Goal: Task Accomplishment & Management: Use online tool/utility

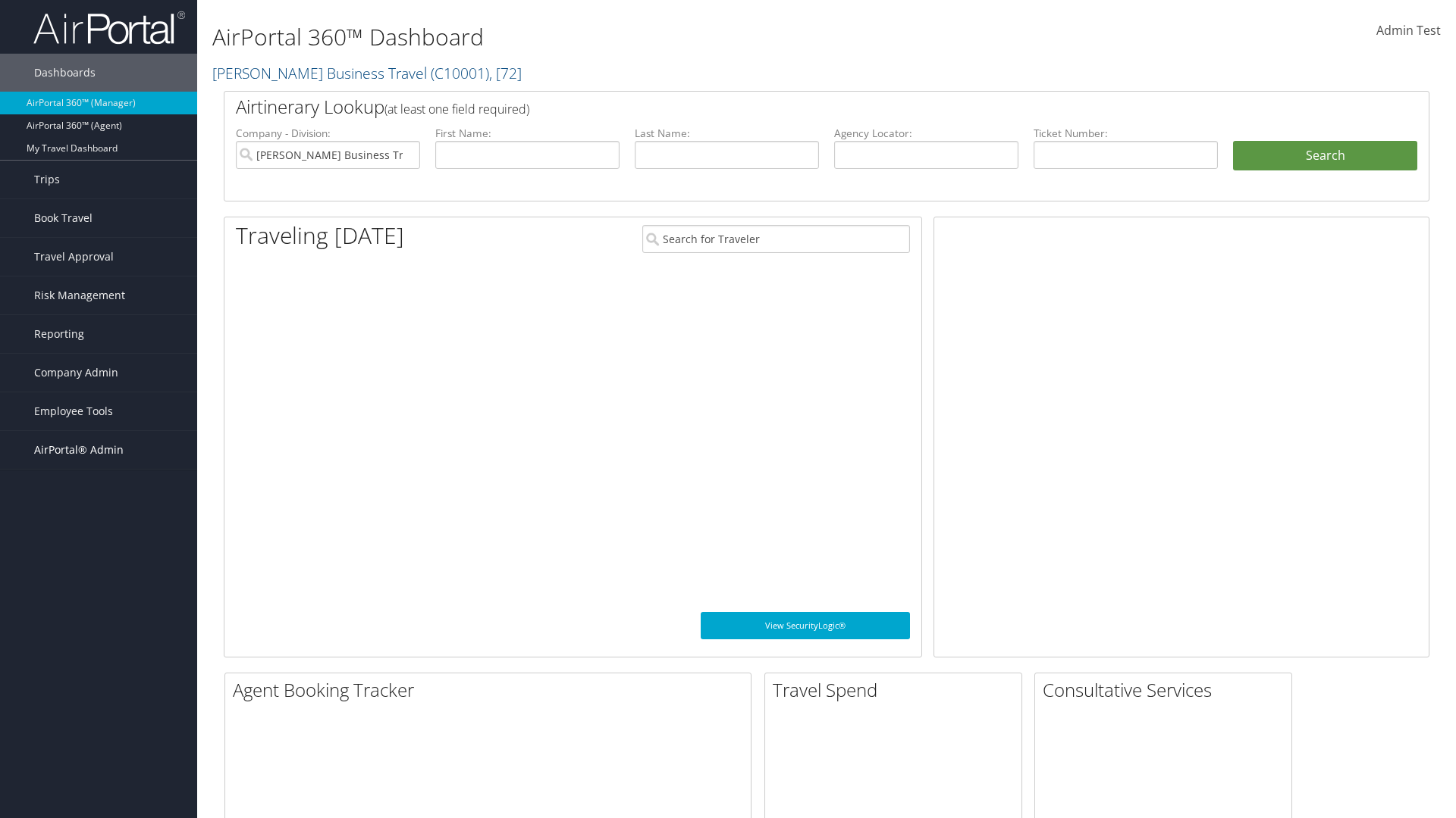
click at [99, 450] on span "AirPortal® Admin" at bounding box center [79, 450] width 90 height 38
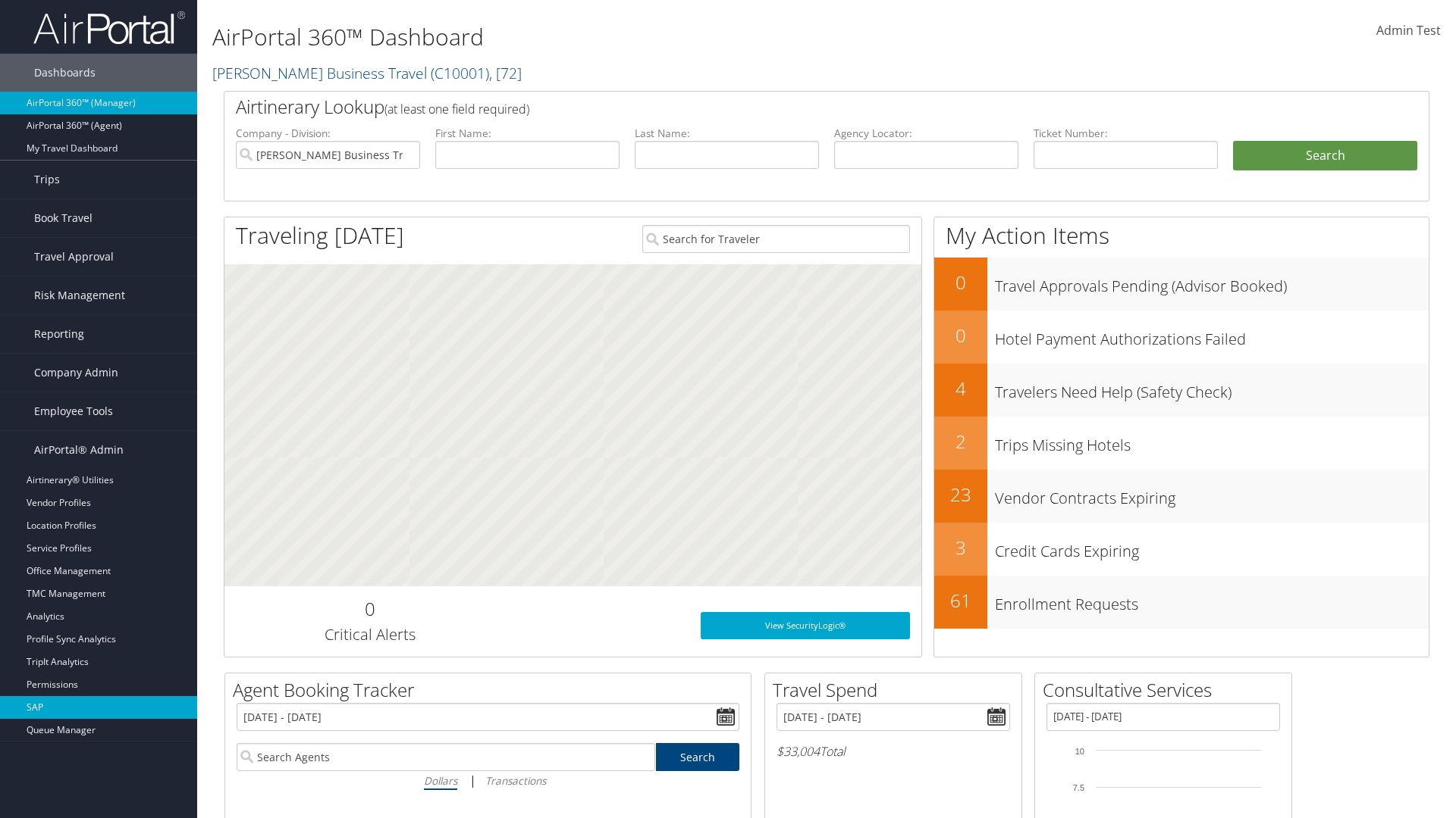
click at [99, 708] on link "SAP" at bounding box center [98, 708] width 197 height 23
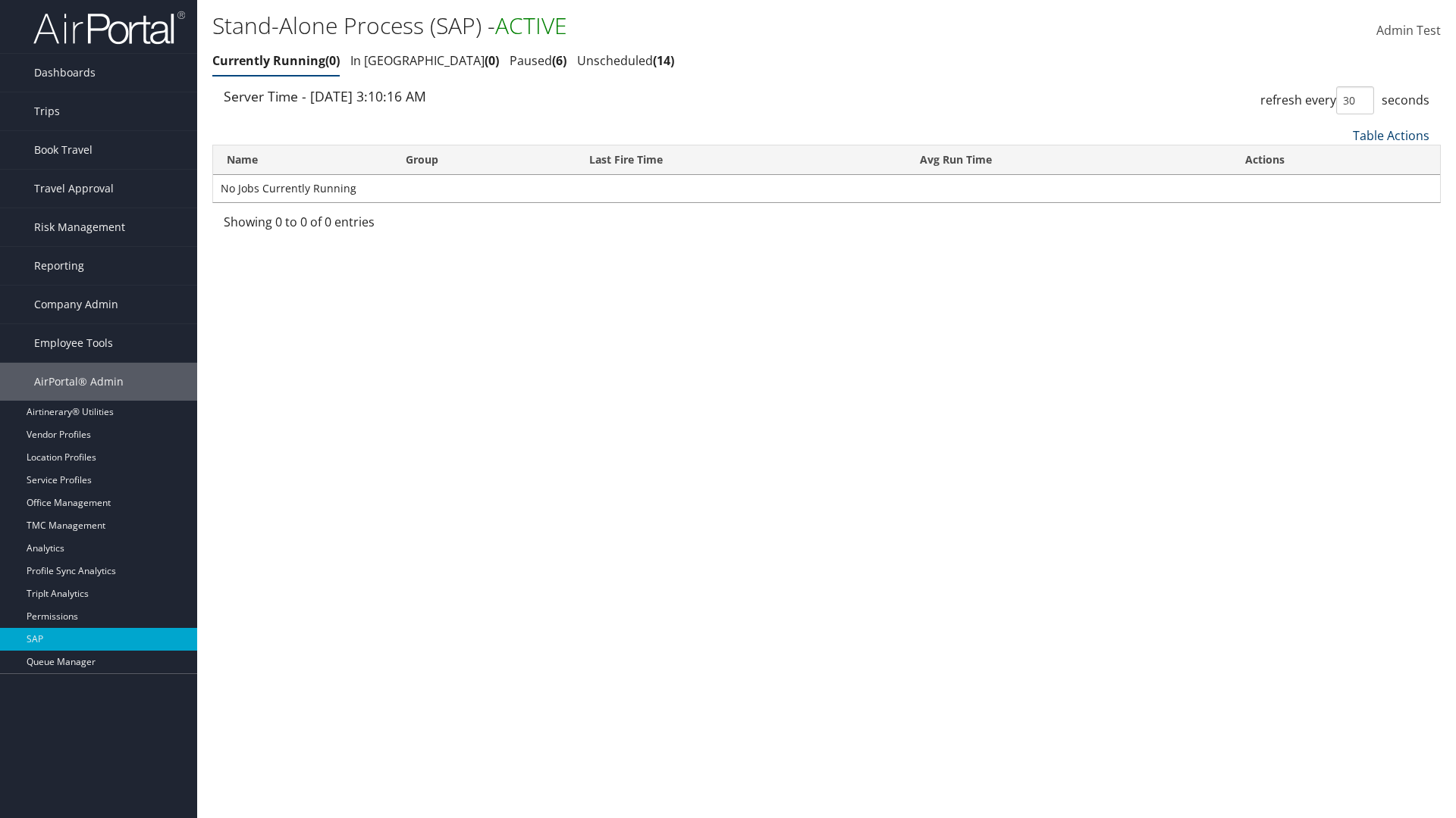
click at [1391, 135] on link "Table Actions" at bounding box center [1391, 136] width 77 height 17
click at [1340, 235] on link "Page Length" at bounding box center [1340, 236] width 199 height 26
click at [1391, 135] on link "Table Actions" at bounding box center [1391, 136] width 77 height 17
click at [1340, 235] on link "Page Length" at bounding box center [1340, 236] width 199 height 26
click at [1391, 135] on link "Table Actions" at bounding box center [1391, 136] width 77 height 17
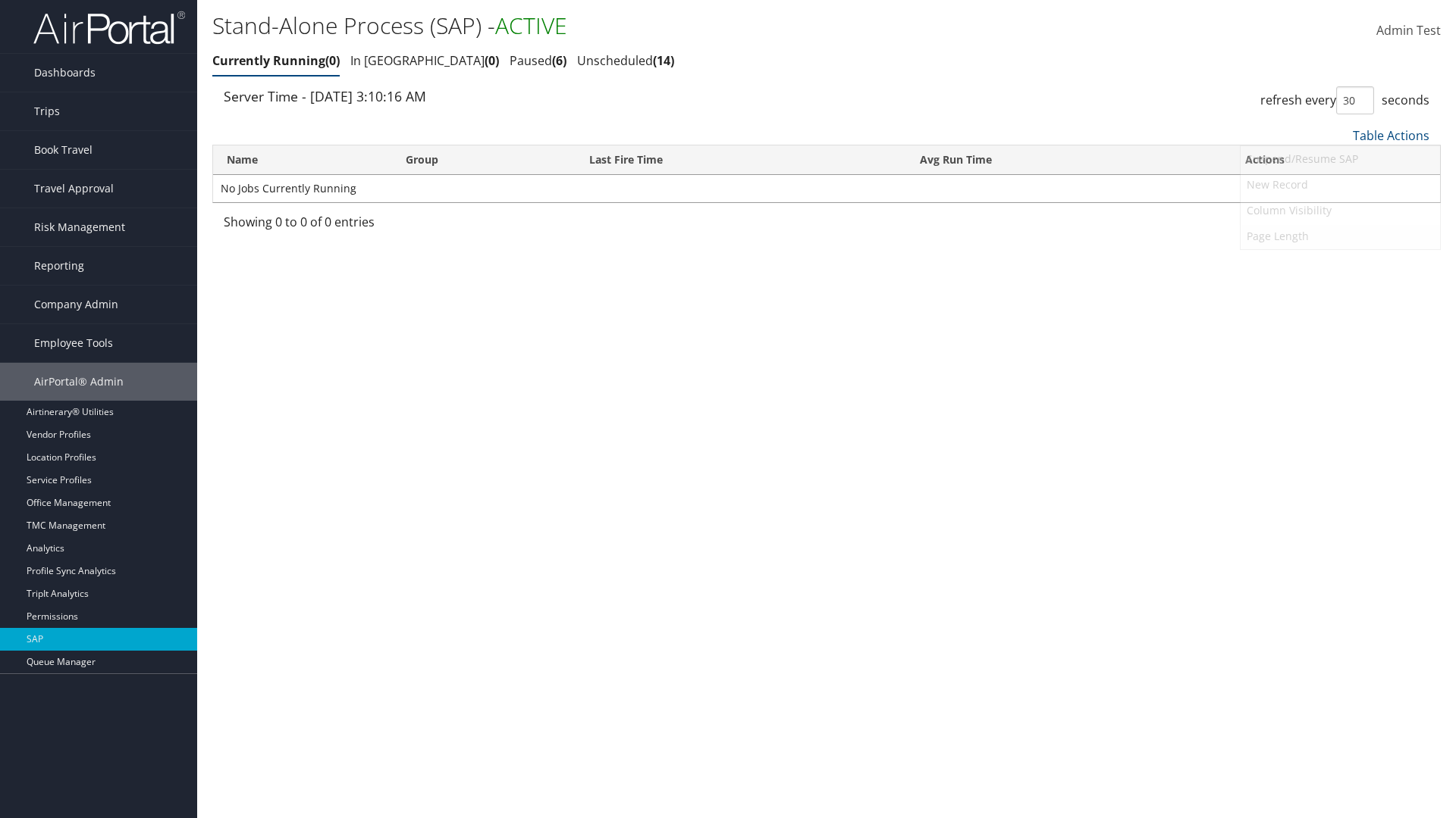
click at [1340, 237] on link "100" at bounding box center [1340, 238] width 199 height 26
click at [1391, 135] on link "Table Actions" at bounding box center [1391, 136] width 77 height 17
click at [1340, 160] on link "Name" at bounding box center [1340, 161] width 199 height 26
click at [1340, 185] on link "Group" at bounding box center [1340, 186] width 199 height 26
click at [1340, 211] on link "Last Fire Time" at bounding box center [1340, 212] width 199 height 26
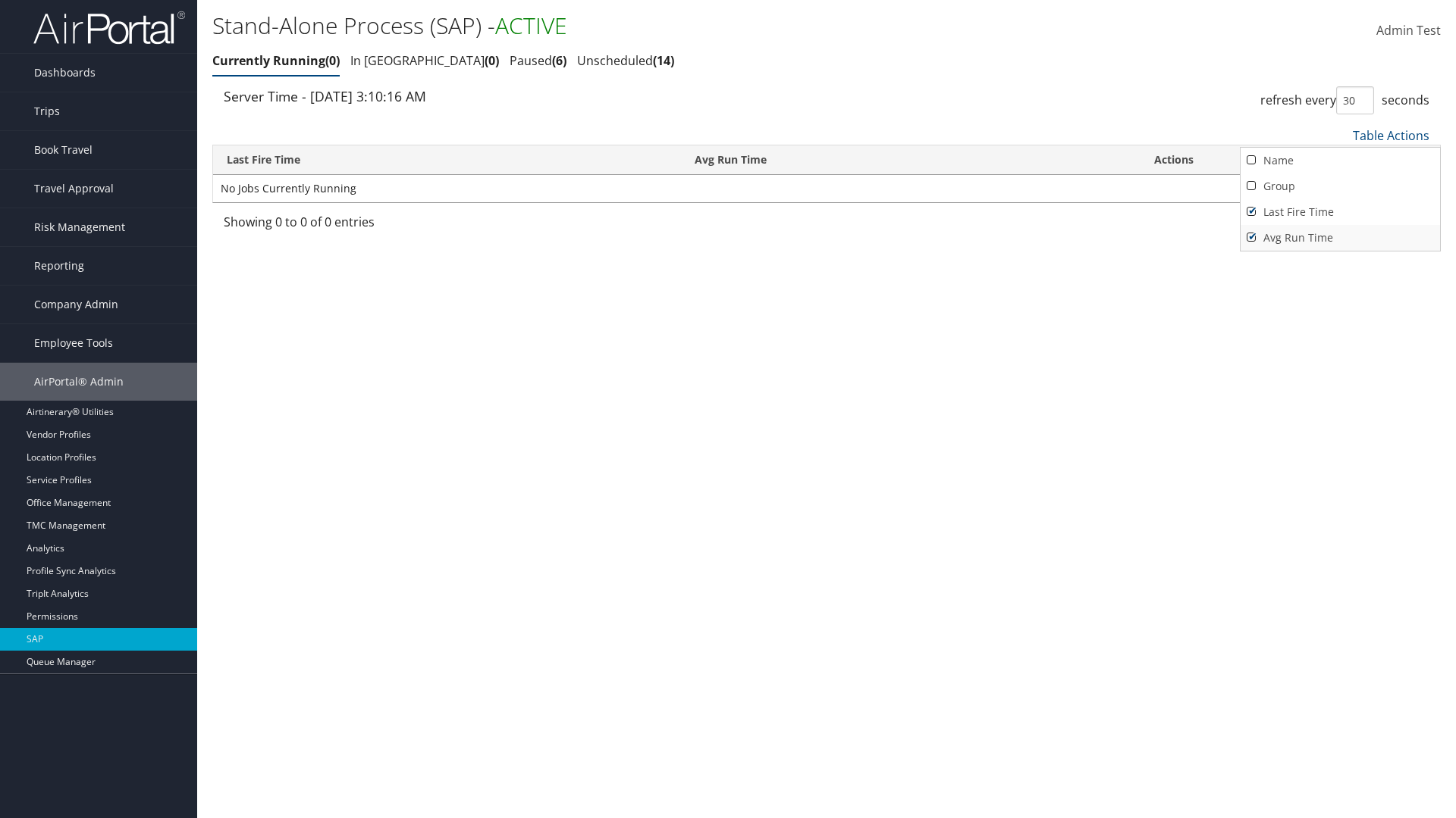
click at [1340, 237] on link "Avg Run Time" at bounding box center [1340, 238] width 199 height 26
click at [728, 409] on div at bounding box center [728, 409] width 1456 height 818
click at [1391, 135] on link "Table Actions" at bounding box center [1391, 136] width 77 height 17
